Goal: Feedback & Contribution: Leave review/rating

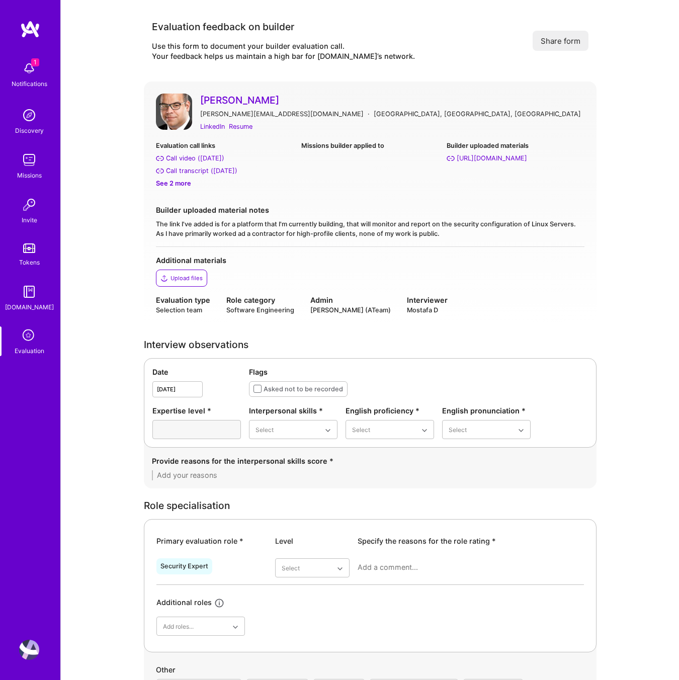
click at [30, 335] on icon at bounding box center [29, 335] width 19 height 19
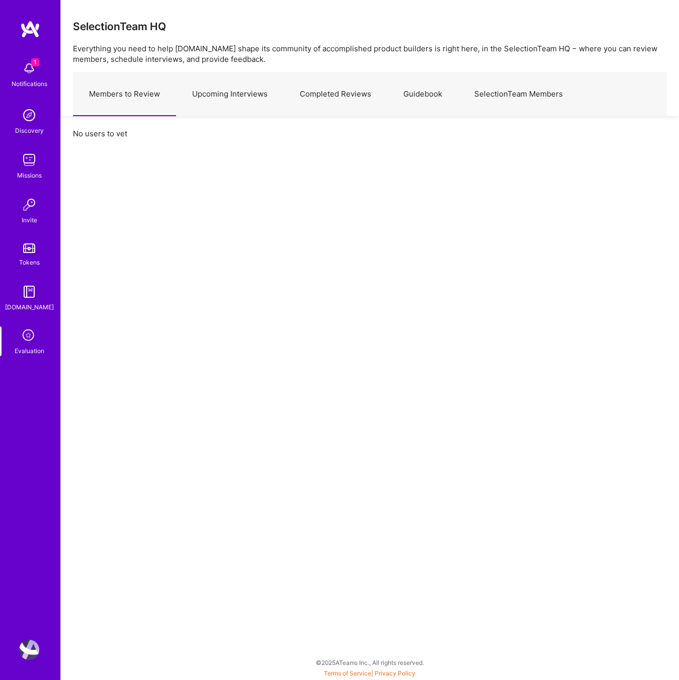
click at [253, 98] on link "Upcoming Interviews" at bounding box center [230, 94] width 108 height 44
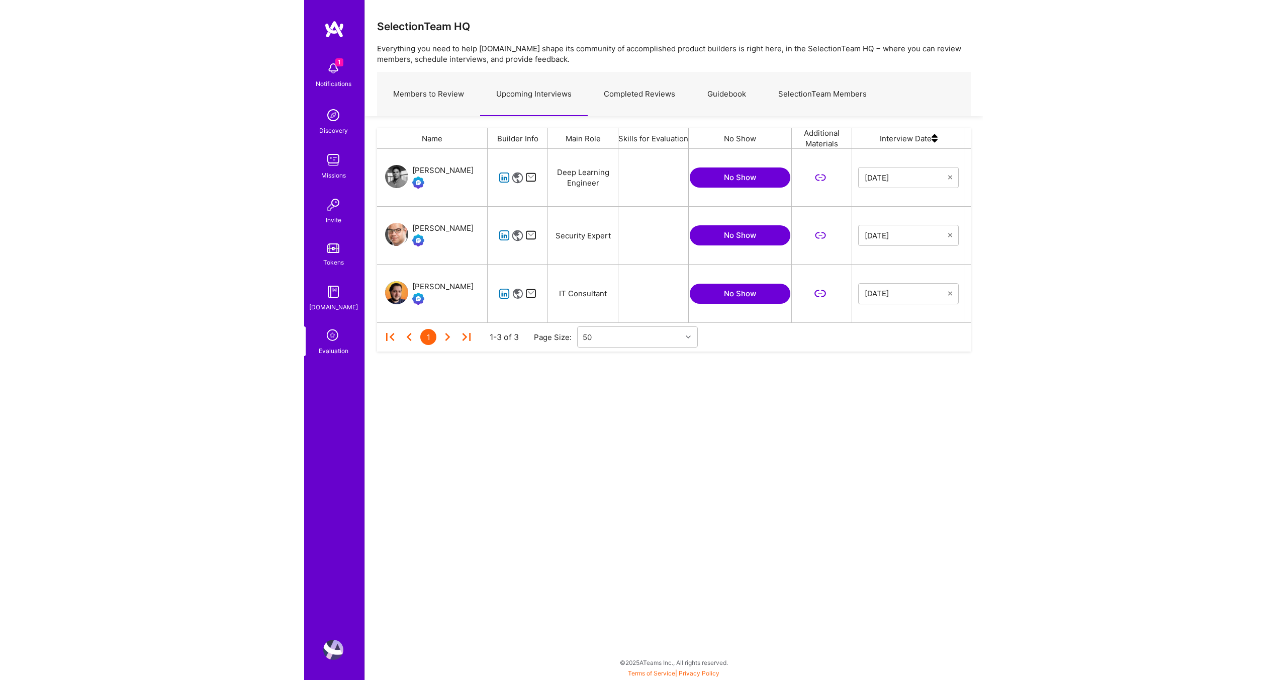
scroll to position [173, 594]
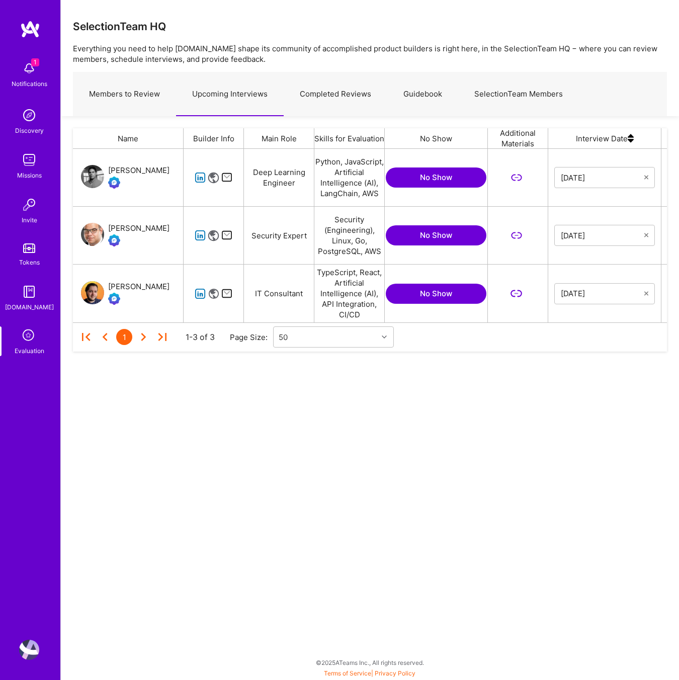
click at [197, 176] on icon "grid" at bounding box center [201, 178] width 12 height 12
click at [143, 164] on div "[PERSON_NAME]" at bounding box center [138, 170] width 61 height 12
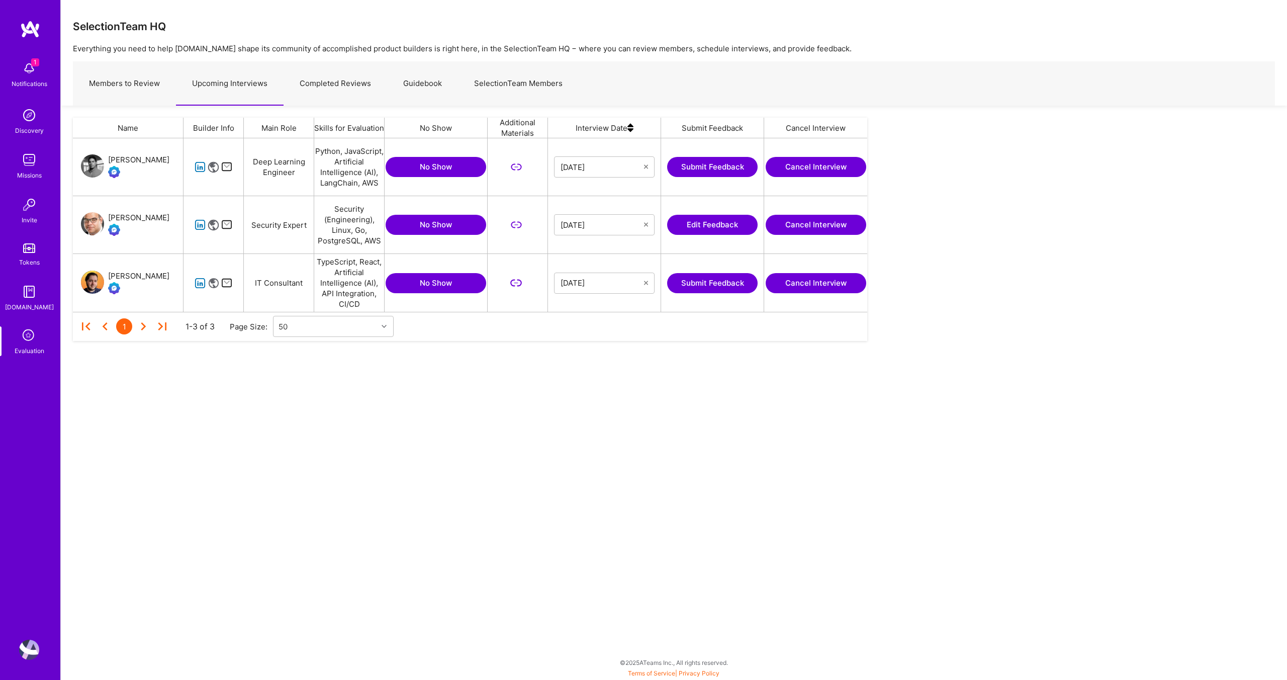
scroll to position [173, 794]
click at [205, 167] on icon "grid" at bounding box center [201, 167] width 12 height 12
click at [678, 168] on button "Submit Feedback" at bounding box center [712, 167] width 90 height 20
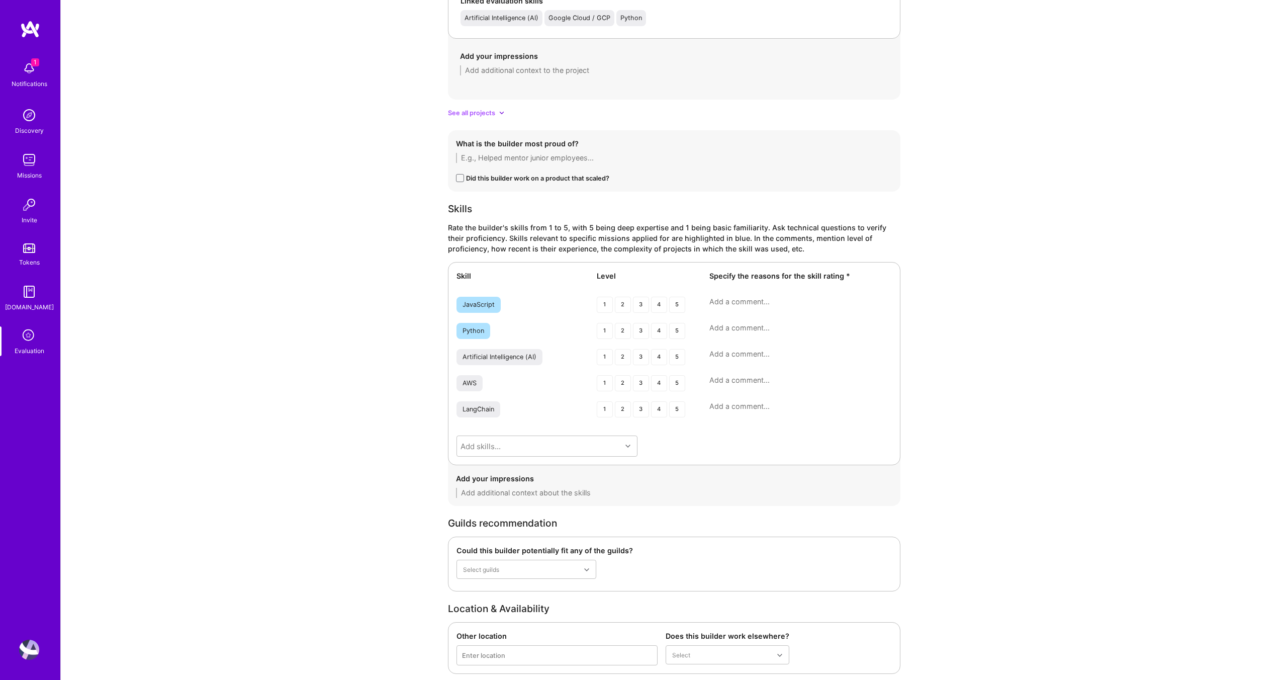
scroll to position [1232, 0]
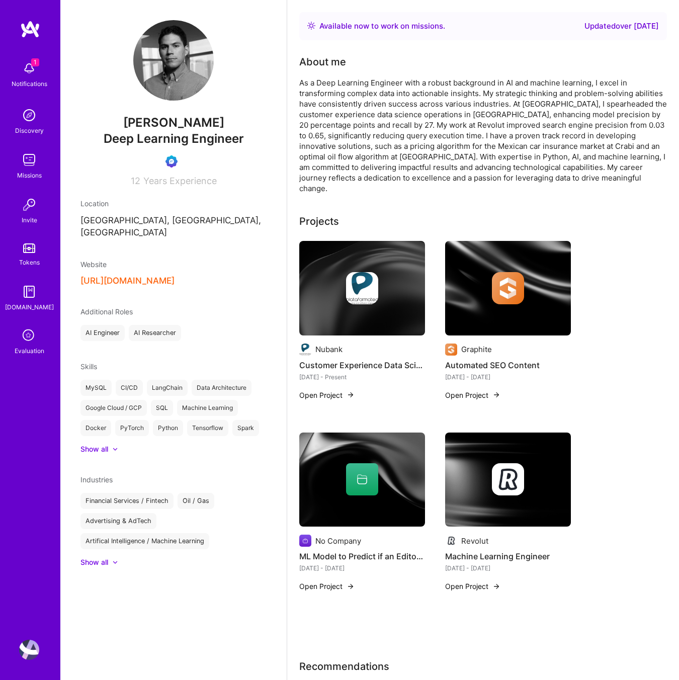
drag, startPoint x: 220, startPoint y: 124, endPoint x: 106, endPoint y: 125, distance: 114.1
click at [106, 125] on span "[PERSON_NAME]" at bounding box center [173, 122] width 186 height 15
copy span "[PERSON_NAME]"
